Goal: Task Accomplishment & Management: Manage account settings

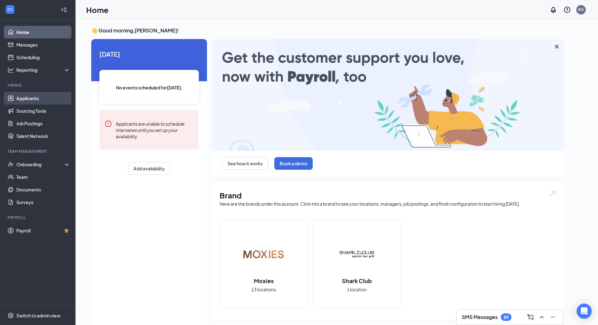
click at [26, 98] on link "Applicants" at bounding box center [43, 98] width 54 height 13
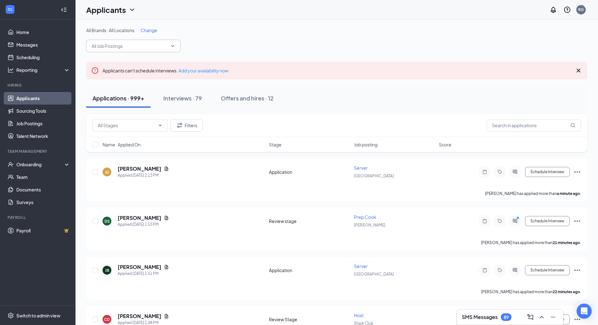
click at [174, 46] on icon "ChevronDown" at bounding box center [172, 45] width 5 height 5
click at [171, 46] on icon "ChevronDown" at bounding box center [172, 45] width 5 height 5
click at [282, 37] on div "All Brands · All Locations Change" at bounding box center [336, 39] width 501 height 25
click at [173, 47] on icon "ChevronDown" at bounding box center [172, 45] width 5 height 5
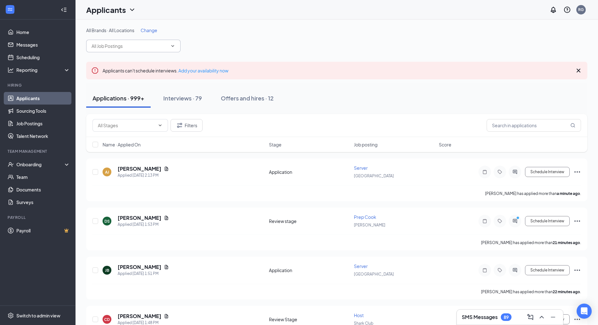
click at [173, 46] on icon "ChevronDown" at bounding box center [172, 45] width 5 height 5
click at [26, 99] on link "Applicants" at bounding box center [43, 98] width 54 height 13
click at [173, 47] on icon "ChevronDown" at bounding box center [172, 45] width 5 height 5
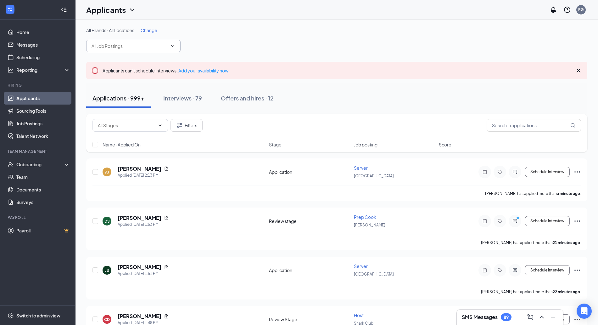
click at [173, 47] on icon "ChevronDown" at bounding box center [172, 45] width 5 height 5
click at [579, 70] on icon "Cross" at bounding box center [579, 71] width 8 height 8
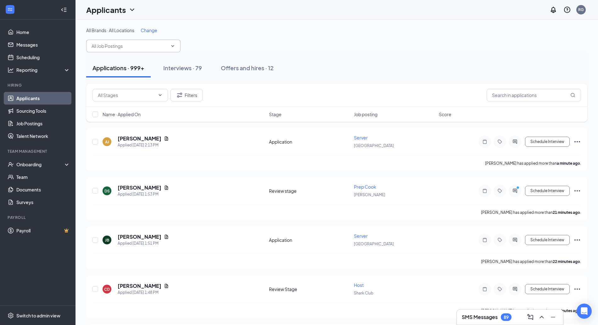
click at [171, 48] on icon "ChevronDown" at bounding box center [172, 45] width 5 height 5
click at [171, 43] on span at bounding box center [133, 46] width 94 height 13
click at [19, 31] on link "Home" at bounding box center [43, 32] width 54 height 13
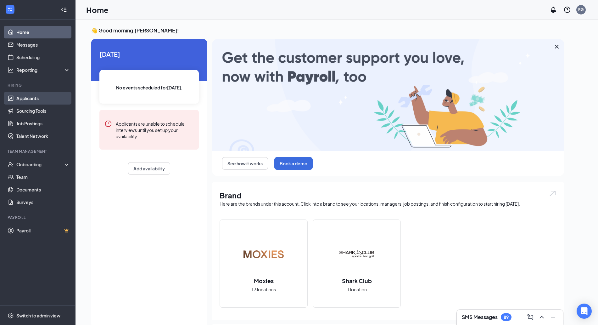
click at [29, 97] on link "Applicants" at bounding box center [43, 98] width 54 height 13
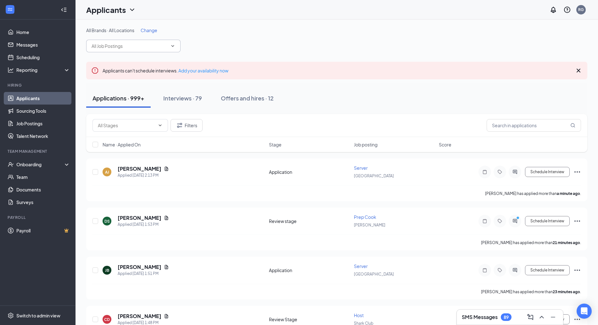
click at [169, 47] on span at bounding box center [133, 46] width 94 height 13
click at [172, 49] on span at bounding box center [133, 46] width 94 height 13
click at [175, 47] on span at bounding box center [133, 46] width 94 height 13
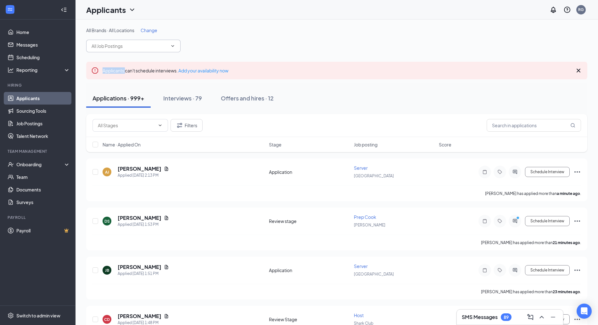
click at [175, 46] on span at bounding box center [133, 46] width 94 height 13
click at [174, 46] on icon "ChevronDown" at bounding box center [172, 45] width 5 height 5
click at [170, 44] on icon "ChevronDown" at bounding box center [172, 45] width 5 height 5
click at [172, 45] on icon "ChevronDown" at bounding box center [172, 45] width 5 height 5
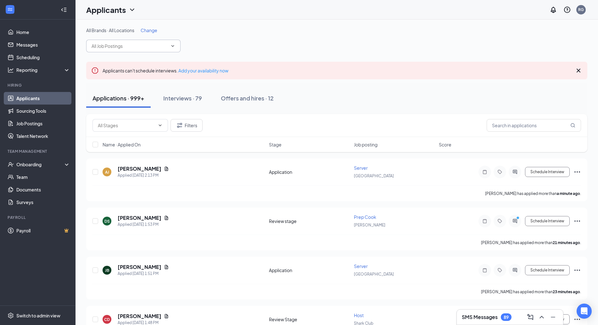
drag, startPoint x: 144, startPoint y: 46, endPoint x: 122, endPoint y: 43, distance: 22.8
click at [132, 45] on input "text" at bounding box center [130, 45] width 76 height 7
click at [122, 43] on input "text" at bounding box center [130, 45] width 76 height 7
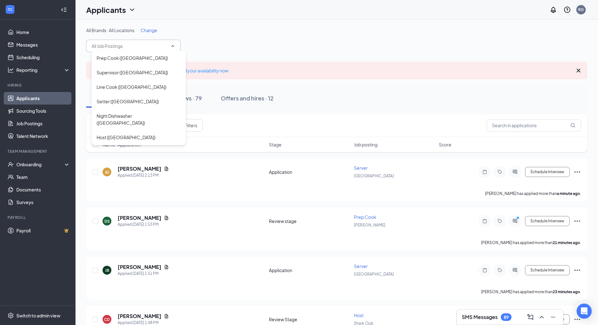
click at [122, 43] on input "text" at bounding box center [130, 45] width 76 height 7
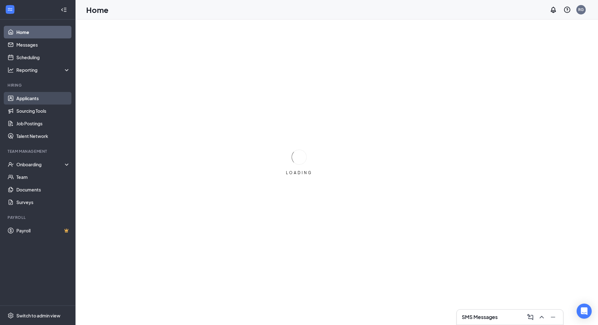
click at [19, 100] on link "Applicants" at bounding box center [43, 98] width 54 height 13
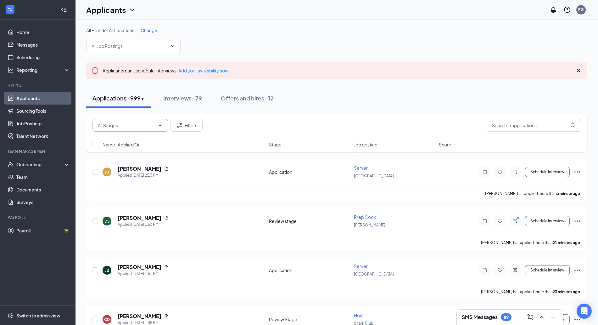
click at [155, 127] on span at bounding box center [129, 125] width 75 height 13
click at [161, 125] on icon "ChevronDown" at bounding box center [160, 125] width 5 height 5
click at [262, 35] on div "All Brands · All Locations Change" at bounding box center [336, 39] width 501 height 25
click at [174, 45] on icon "ChevronDown" at bounding box center [172, 45] width 5 height 5
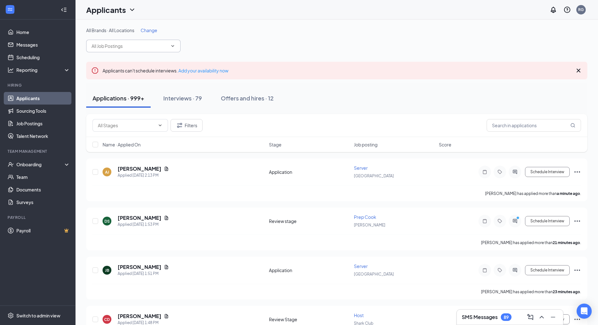
click at [174, 45] on icon "ChevronDown" at bounding box center [172, 45] width 5 height 5
click at [171, 45] on icon "ChevronDown" at bounding box center [172, 45] width 5 height 5
click at [149, 48] on input "text" at bounding box center [130, 45] width 76 height 7
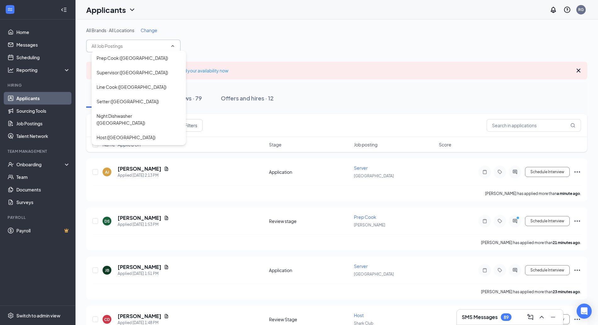
click at [139, 45] on input "text" at bounding box center [130, 45] width 76 height 7
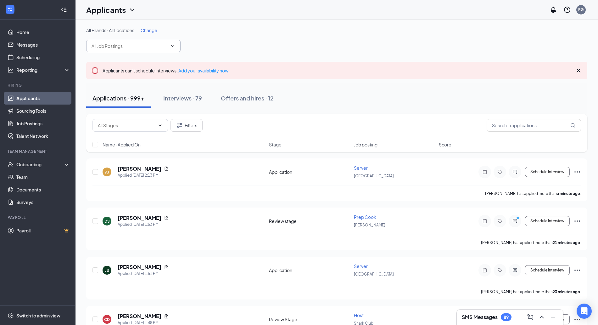
click at [139, 45] on input "text" at bounding box center [130, 45] width 76 height 7
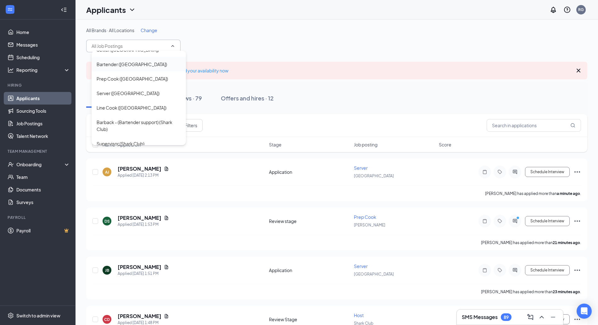
scroll to position [535, 0]
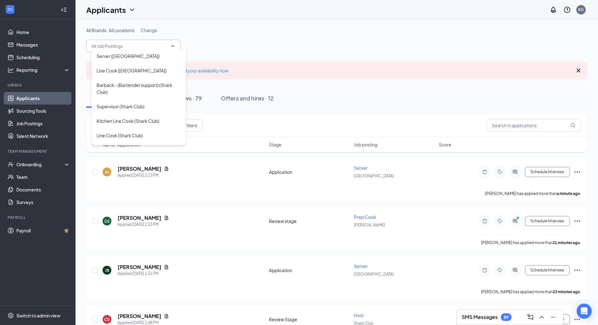
click at [127, 190] on div "Sous Chef (Shark Club)" at bounding box center [120, 193] width 47 height 7
type input "Sous Chef (Shark Club)"
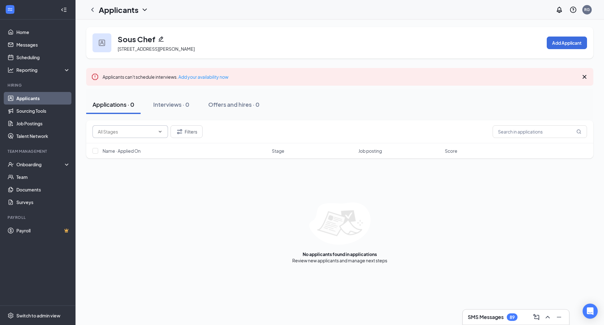
click at [160, 132] on icon "ChevronDown" at bounding box center [160, 132] width 3 height 2
click at [155, 129] on span at bounding box center [129, 131] width 75 height 13
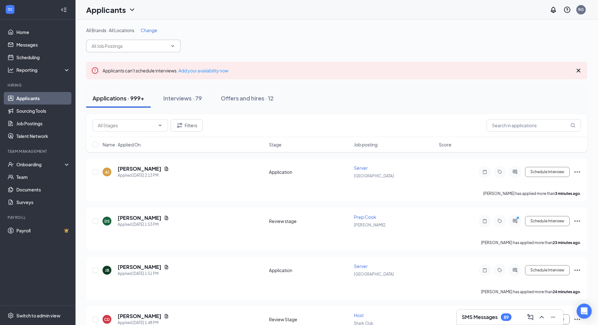
click at [167, 42] on input "text" at bounding box center [130, 45] width 76 height 7
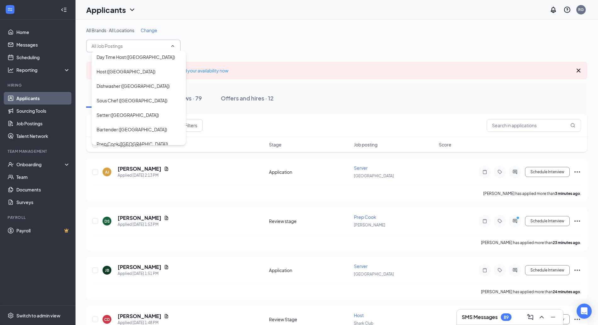
scroll to position [472, 0]
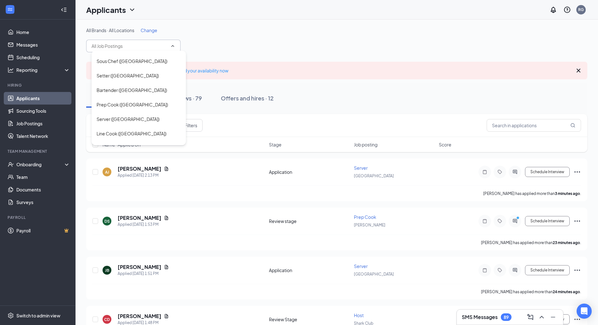
click at [133, 166] on div "Supervisor (Shark Club)" at bounding box center [121, 169] width 48 height 7
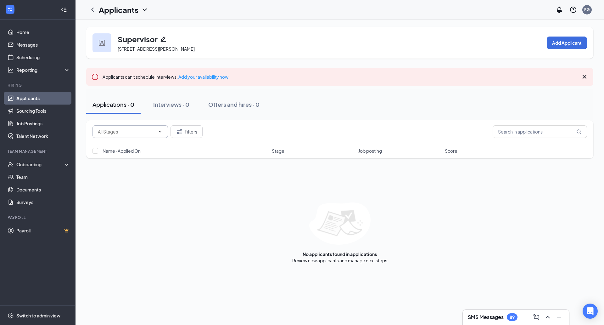
click at [150, 131] on input "text" at bounding box center [126, 131] width 57 height 7
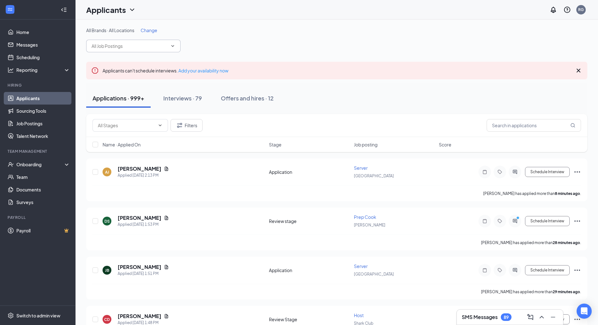
click at [174, 47] on icon "ChevronDown" at bounding box center [172, 45] width 5 height 5
click at [173, 47] on icon "ChevronDown" at bounding box center [172, 45] width 5 height 5
click at [170, 46] on icon "ChevronDown" at bounding box center [172, 45] width 5 height 5
click at [174, 45] on icon "ChevronDown" at bounding box center [172, 45] width 5 height 5
click at [175, 45] on span at bounding box center [133, 46] width 94 height 13
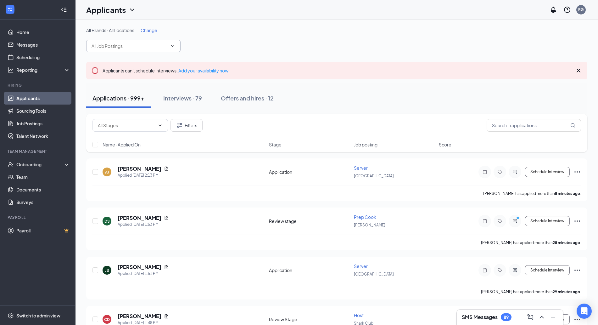
click at [170, 44] on span at bounding box center [172, 45] width 6 height 5
click at [95, 50] on span at bounding box center [133, 46] width 94 height 13
click at [99, 47] on input "text" at bounding box center [130, 45] width 76 height 7
click at [101, 47] on input "text" at bounding box center [130, 45] width 76 height 7
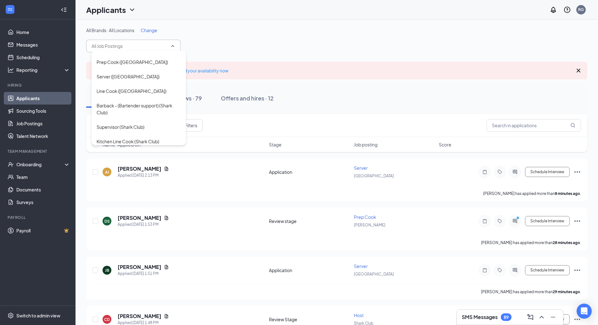
scroll to position [535, 0]
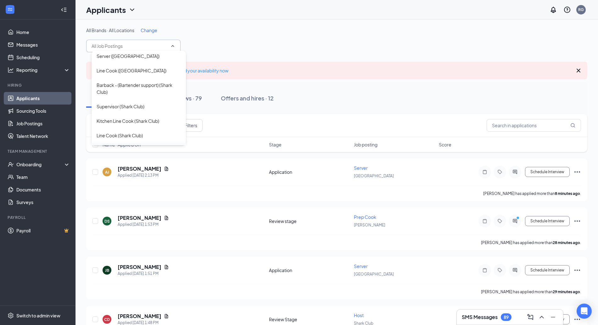
click at [136, 146] on div "Culinary Supervisor (Shark Club)" at bounding box center [129, 149] width 65 height 7
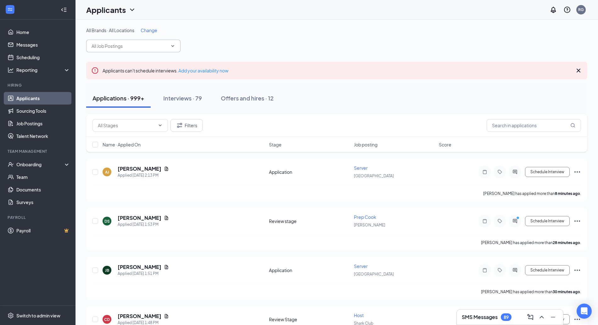
click at [158, 46] on input "text" at bounding box center [130, 45] width 76 height 7
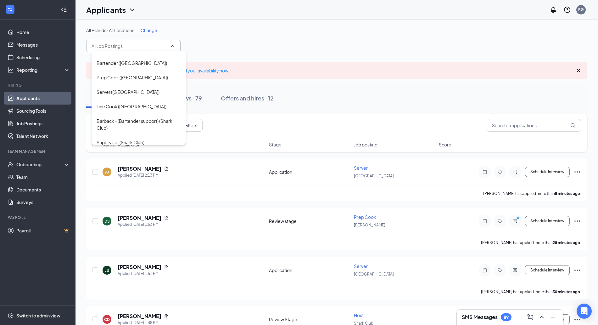
scroll to position [511, 0]
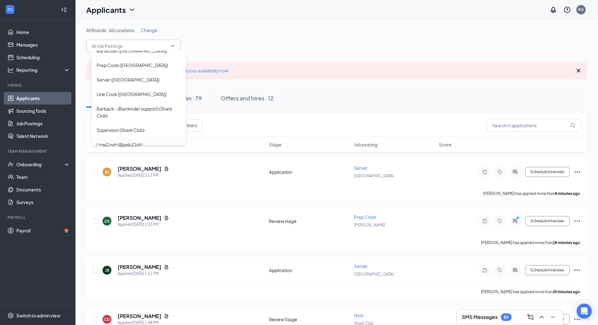
click at [115, 141] on div "Line Cook (Shark Club)" at bounding box center [120, 144] width 46 height 7
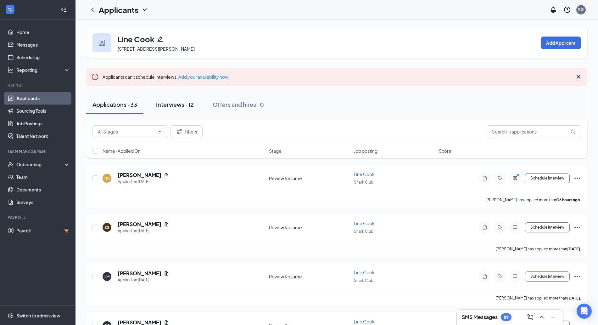
click at [175, 107] on div "Interviews · 12" at bounding box center [175, 104] width 38 height 8
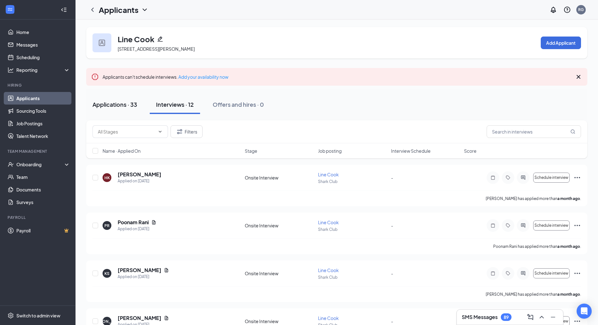
click at [116, 107] on div "Applications · 33" at bounding box center [114, 104] width 45 height 8
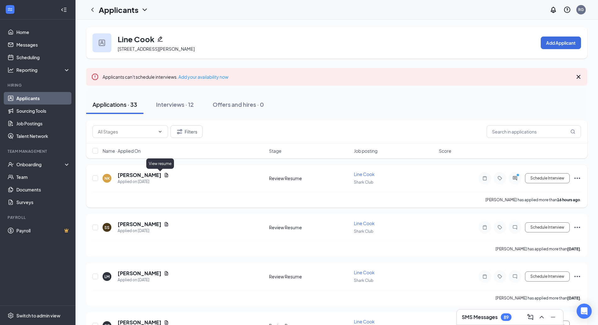
click at [165, 175] on icon "Document" at bounding box center [166, 175] width 3 height 4
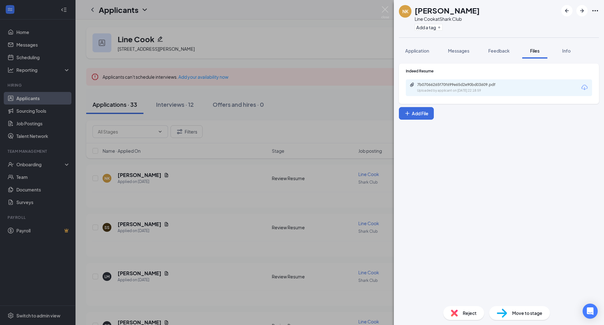
click at [486, 86] on div "7b07066265f70f699e65d2e90bd03609.pdf" at bounding box center [461, 84] width 88 height 5
click at [191, 192] on div "NK [PERSON_NAME] Line Cook at Shark Club Add a tag Application Messages Feedbac…" at bounding box center [302, 162] width 604 height 325
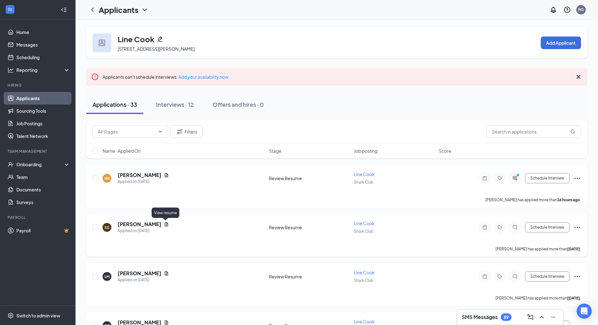
click at [164, 224] on icon "Document" at bounding box center [166, 223] width 5 height 5
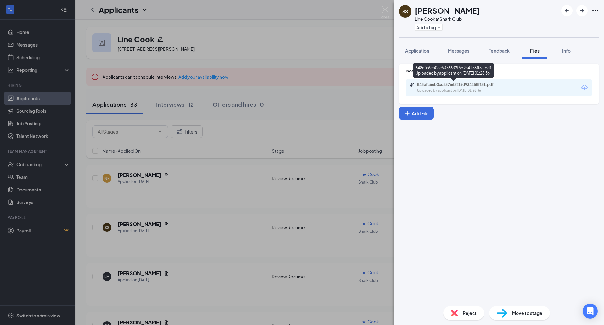
click at [451, 87] on div "848efc6eb0cc5376632f5d934158ff31.pdf Uploaded by applicant on [DATE] 01:28:36" at bounding box center [460, 87] width 102 height 11
click at [207, 177] on div "SS [PERSON_NAME] Line Cook at Shark Club Add a tag Application Messages Feedbac…" at bounding box center [302, 162] width 604 height 325
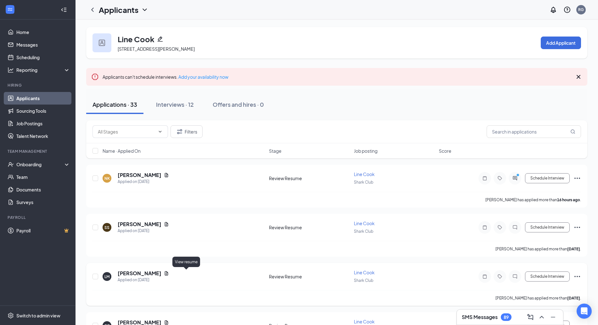
click at [168, 274] on icon "Document" at bounding box center [166, 273] width 3 height 4
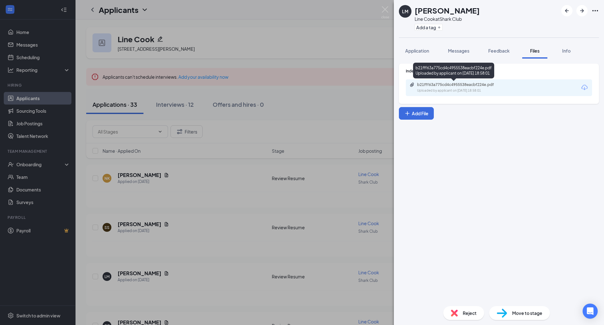
click at [449, 88] on div "Uploaded by applicant on [DATE] 18:58:01" at bounding box center [464, 90] width 94 height 5
click at [202, 195] on div "LM [PERSON_NAME] Line Cook at Shark Club Add a tag Application Messages Feedbac…" at bounding box center [302, 162] width 604 height 325
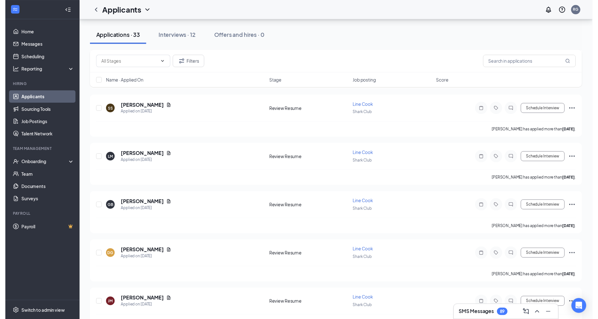
scroll to position [118, 0]
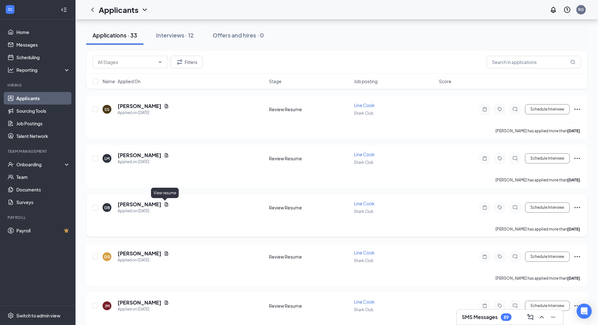
click at [165, 205] on icon "Document" at bounding box center [166, 204] width 5 height 5
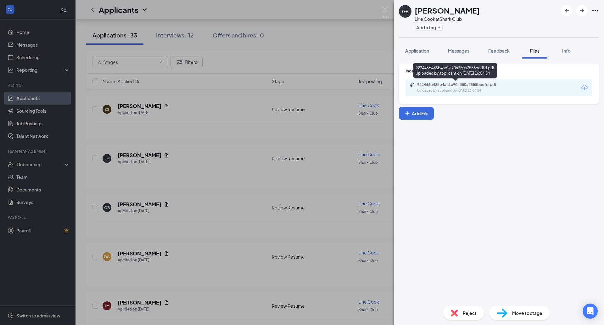
click at [488, 89] on div "Uploaded by applicant on [DATE] 16:04:54" at bounding box center [464, 90] width 94 height 5
click at [180, 227] on div "GB [PERSON_NAME] Line Cook at Shark Club Add a tag Application Messages Feedbac…" at bounding box center [302, 162] width 604 height 325
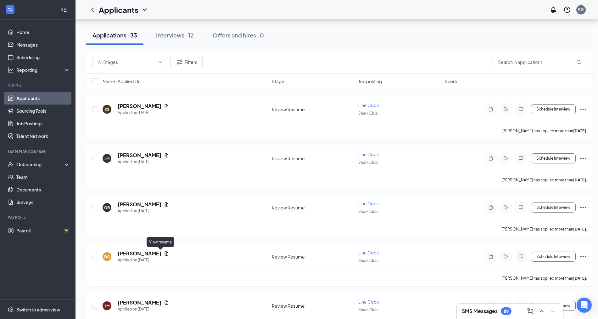
click at [165, 254] on icon "Document" at bounding box center [166, 253] width 3 height 4
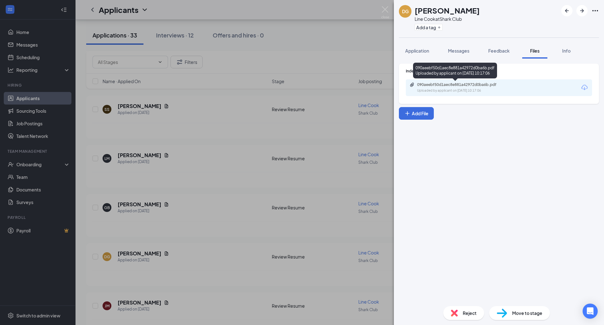
click at [442, 88] on div "Uploaded by applicant on [DATE] 10:17:06" at bounding box center [464, 90] width 94 height 5
click at [181, 289] on div "DG [PERSON_NAME] Line Cook at Shark Club Add a tag Application Messages Feedbac…" at bounding box center [302, 162] width 604 height 325
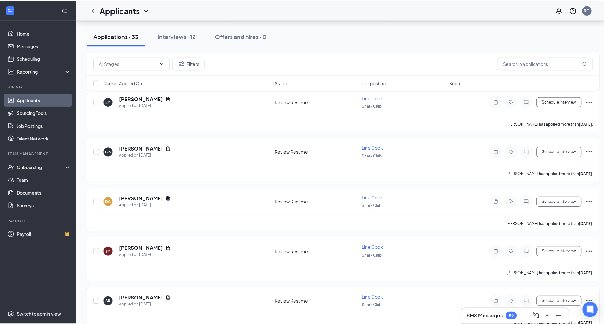
scroll to position [236, 0]
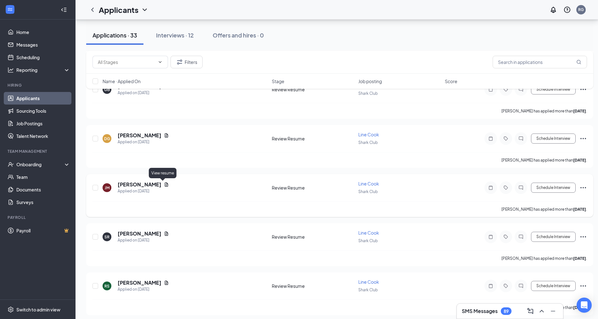
click at [165, 183] on div "[PERSON_NAME] Applied on [DATE]" at bounding box center [185, 187] width 165 height 13
click at [165, 186] on icon "Document" at bounding box center [166, 184] width 3 height 4
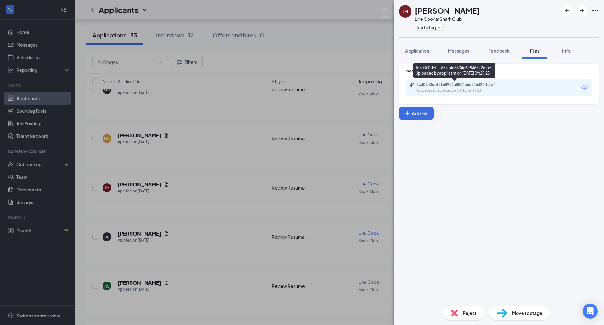
click at [459, 86] on div "fc303e0def1168914a8804a6c846322d.pdf" at bounding box center [461, 84] width 88 height 5
